Goal: Transaction & Acquisition: Download file/media

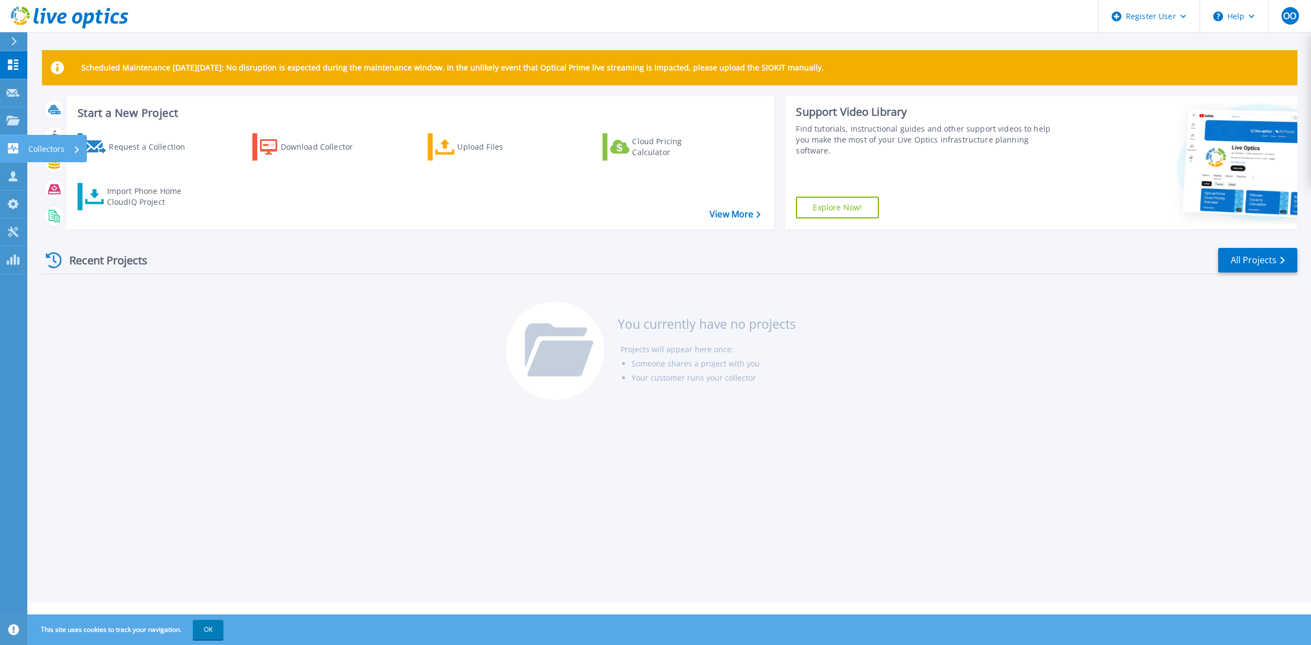
click at [42, 148] on p "Collectors" at bounding box center [46, 149] width 36 height 28
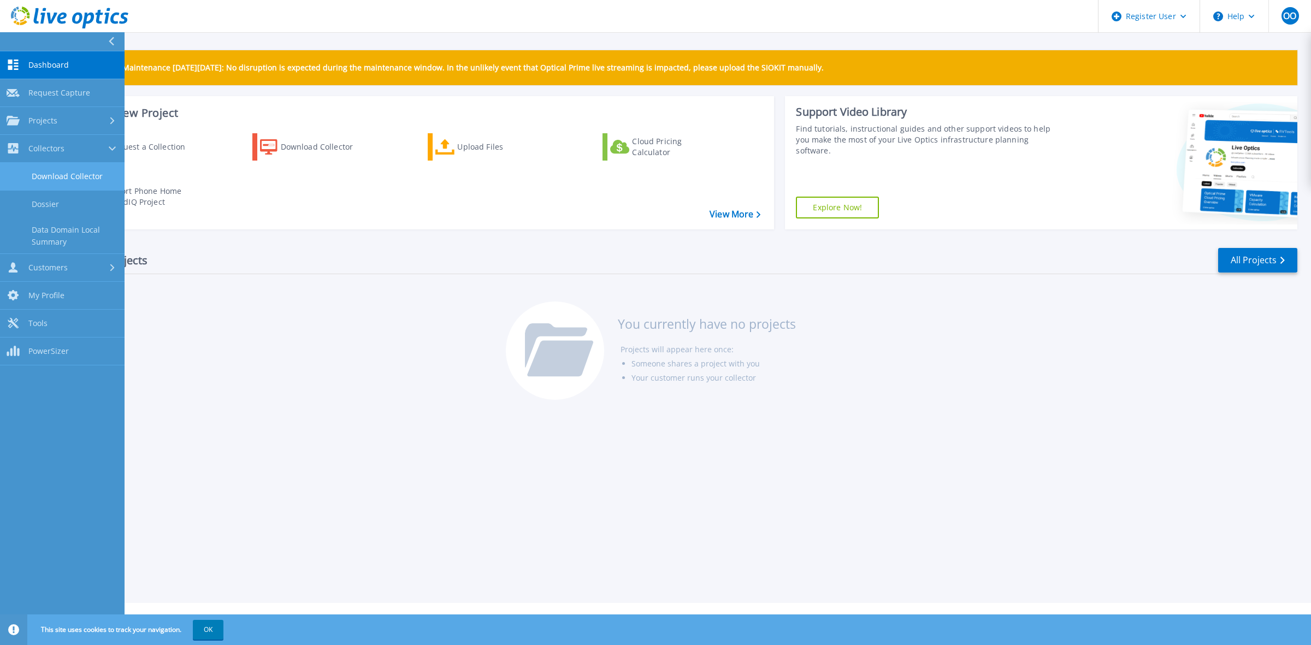
click at [66, 173] on link "Download Collector" at bounding box center [62, 177] width 125 height 28
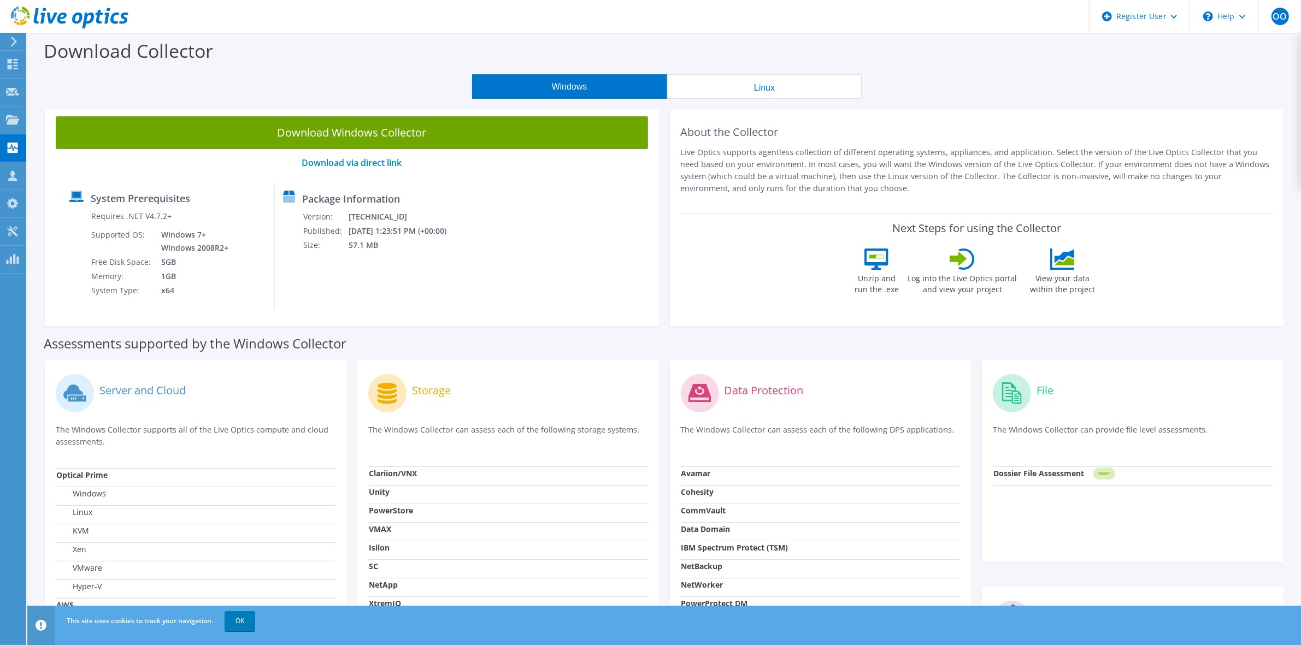
click at [592, 85] on button "Windows" at bounding box center [569, 86] width 195 height 25
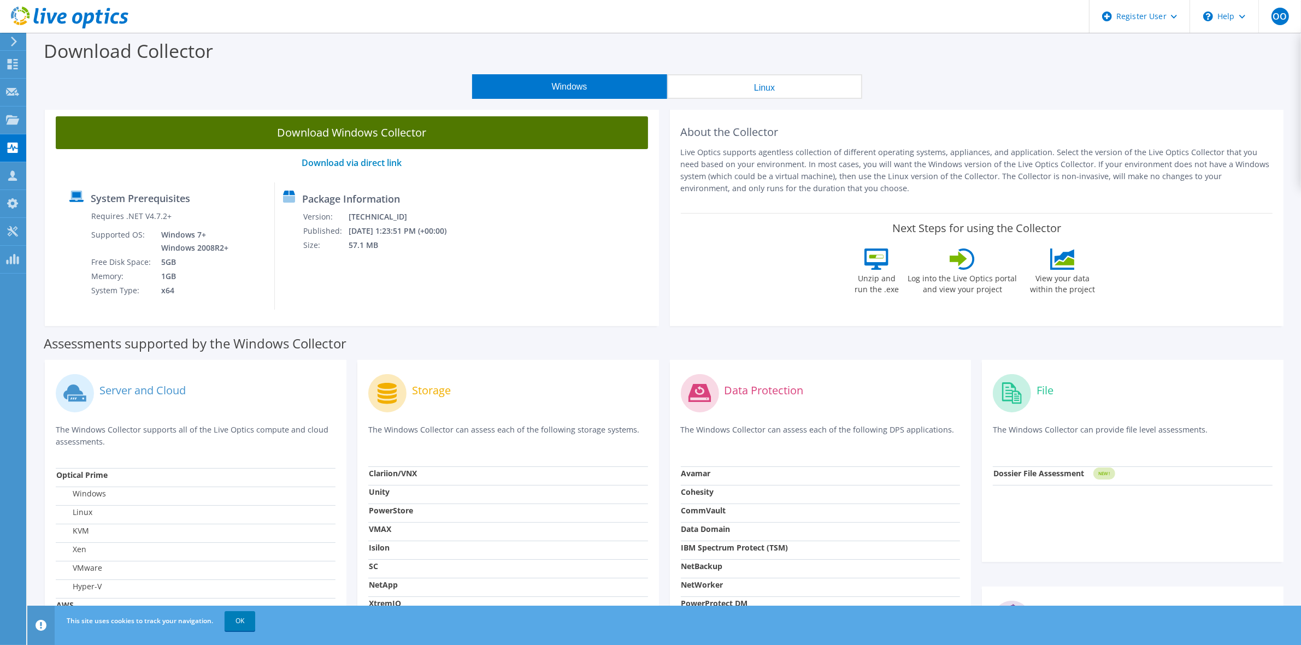
click at [372, 135] on link "Download Windows Collector" at bounding box center [352, 132] width 592 height 33
click at [309, 135] on link "Download Windows Collector" at bounding box center [352, 132] width 592 height 33
